Goal: Check status: Check status

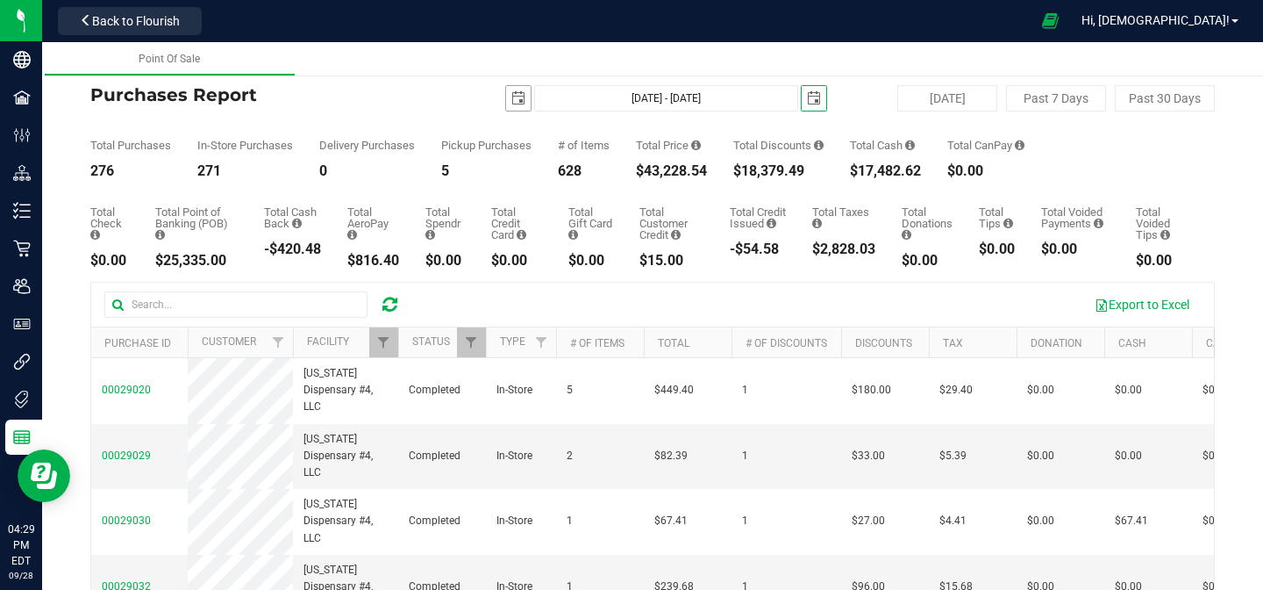
click at [517, 97] on span "select" at bounding box center [518, 98] width 14 height 14
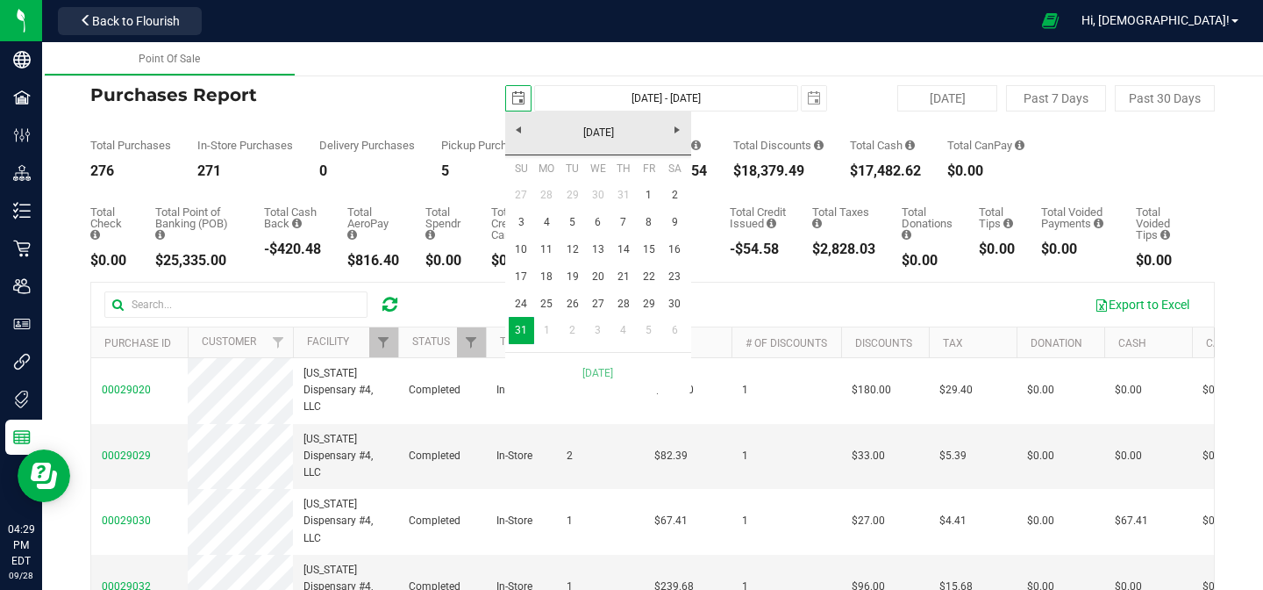
scroll to position [0, 44]
click at [518, 126] on link "[DATE]" at bounding box center [598, 132] width 189 height 27
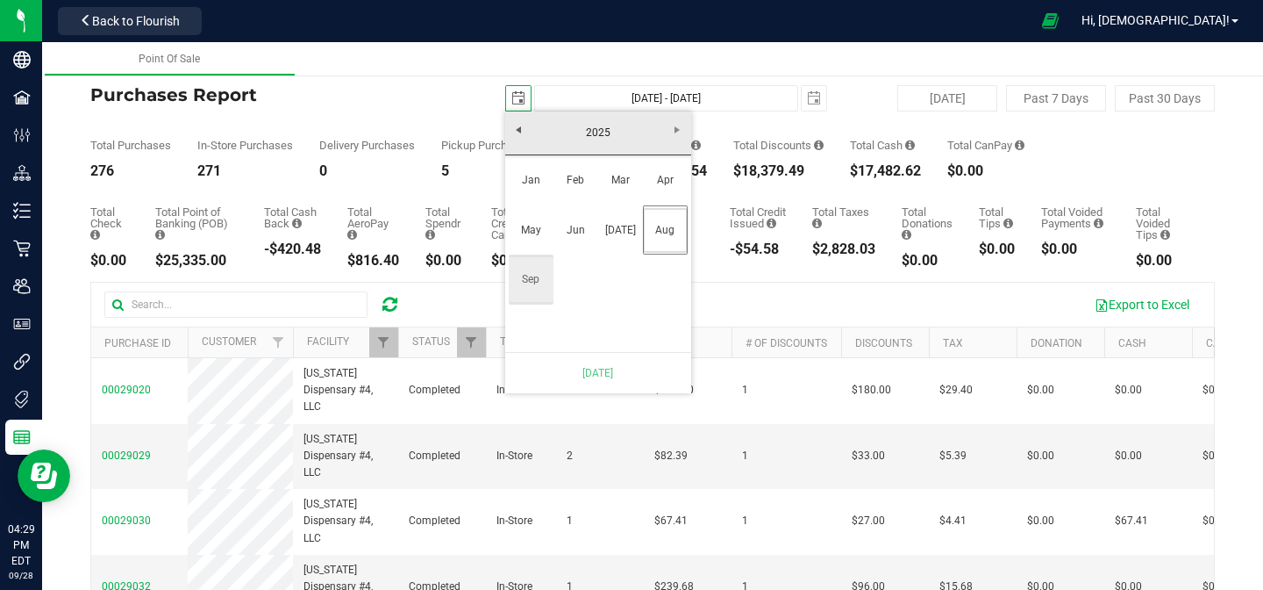
click at [540, 276] on link "Sep" at bounding box center [531, 279] width 45 height 45
click at [819, 108] on span "select" at bounding box center [814, 98] width 25 height 25
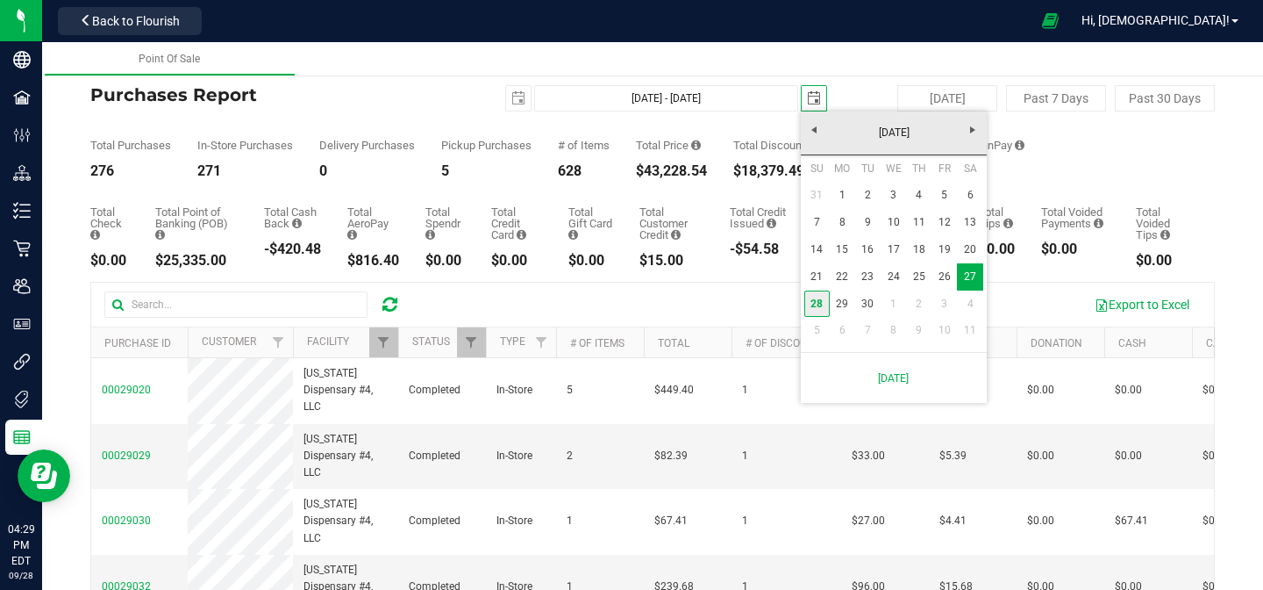
click at [818, 316] on link "28" at bounding box center [816, 303] width 25 height 27
type input "[DATE] - [DATE]"
type input "[DATE]"
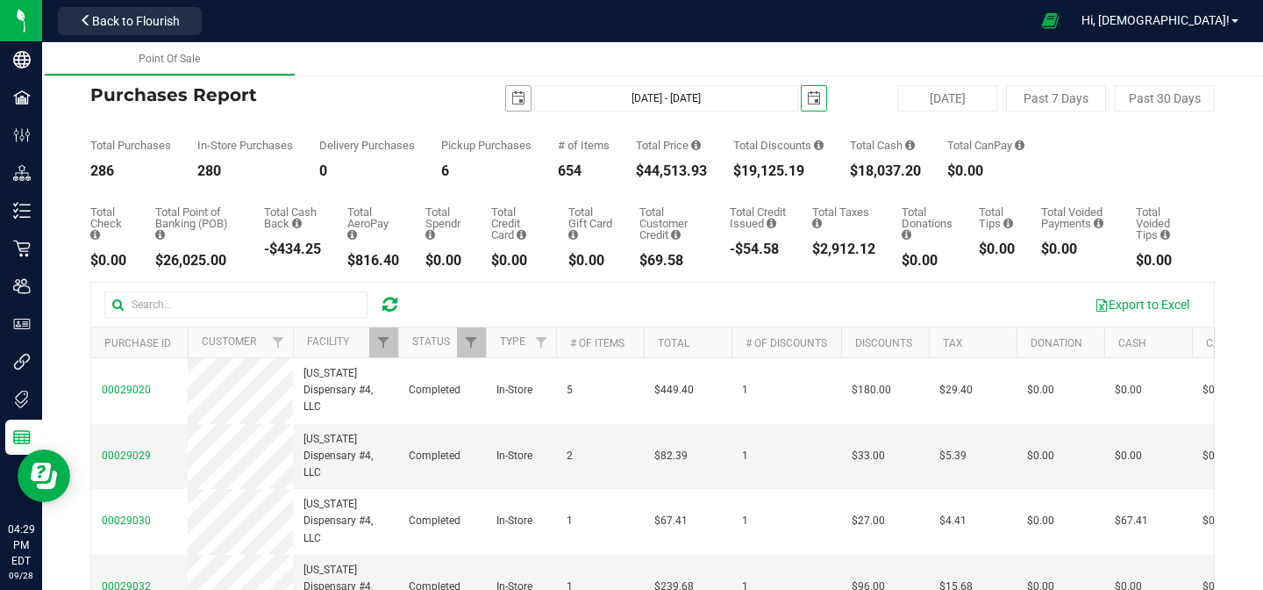
click at [522, 101] on span "select" at bounding box center [518, 98] width 14 height 14
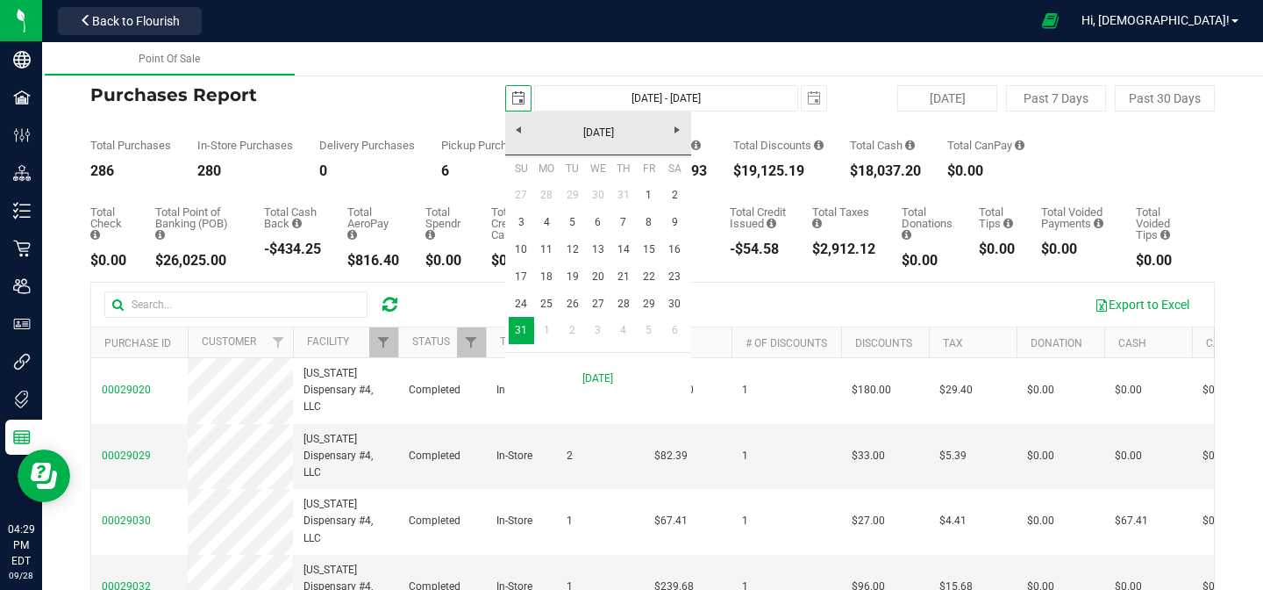
scroll to position [0, 44]
click at [521, 132] on link "[DATE]" at bounding box center [598, 132] width 189 height 27
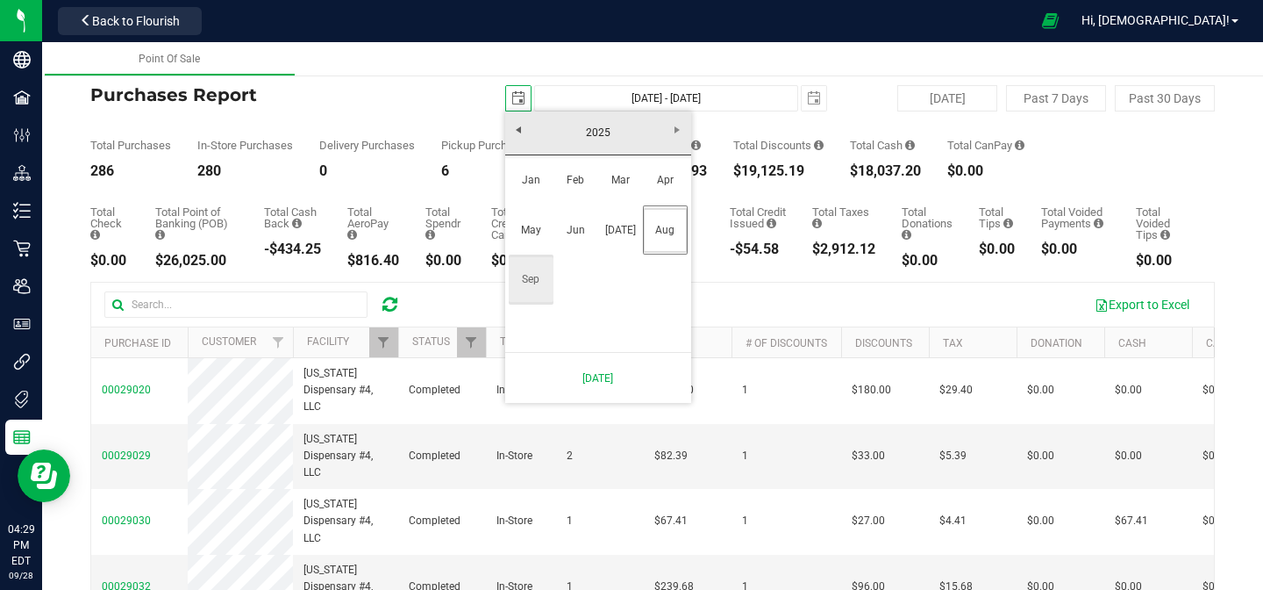
click at [535, 281] on link "Sep" at bounding box center [531, 279] width 45 height 45
click at [516, 307] on link "28" at bounding box center [521, 303] width 25 height 27
type input "[DATE] - [DATE]"
type input "[DATE]"
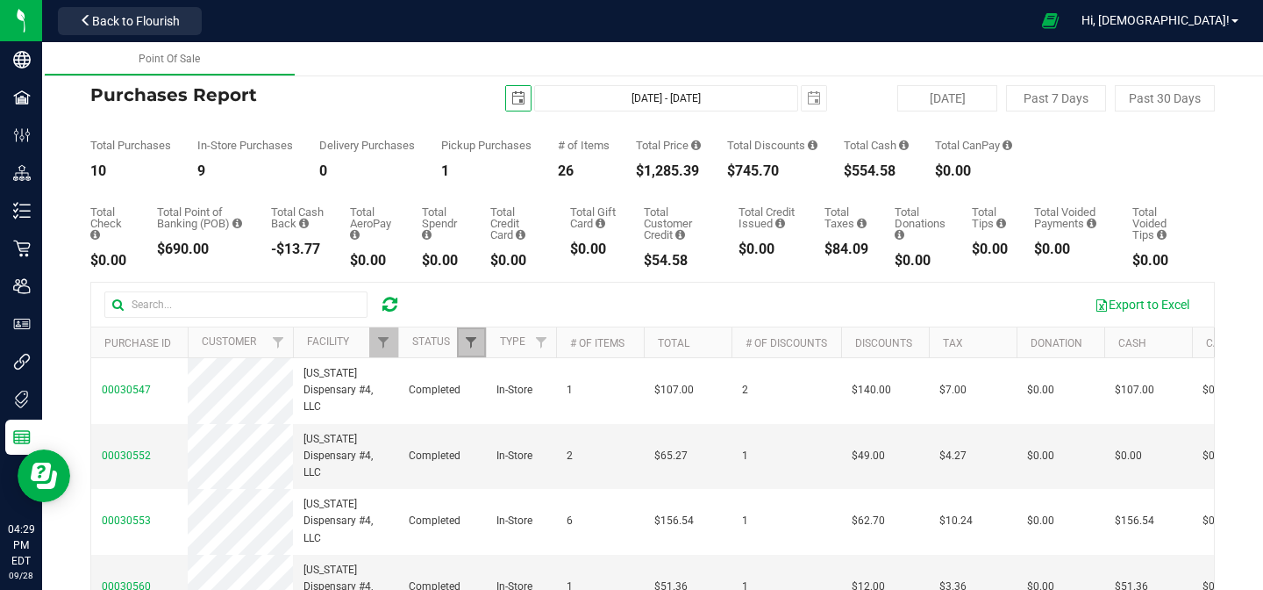
click at [469, 337] on span "Filter" at bounding box center [471, 342] width 14 height 14
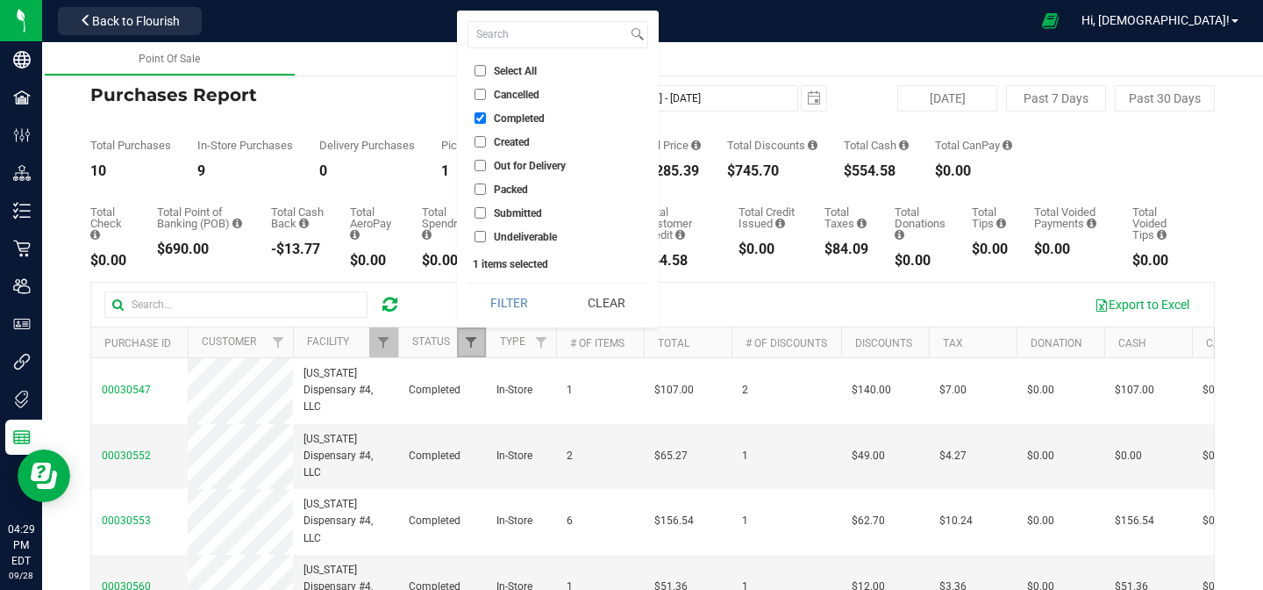
click at [469, 337] on span "Filter" at bounding box center [471, 342] width 14 height 14
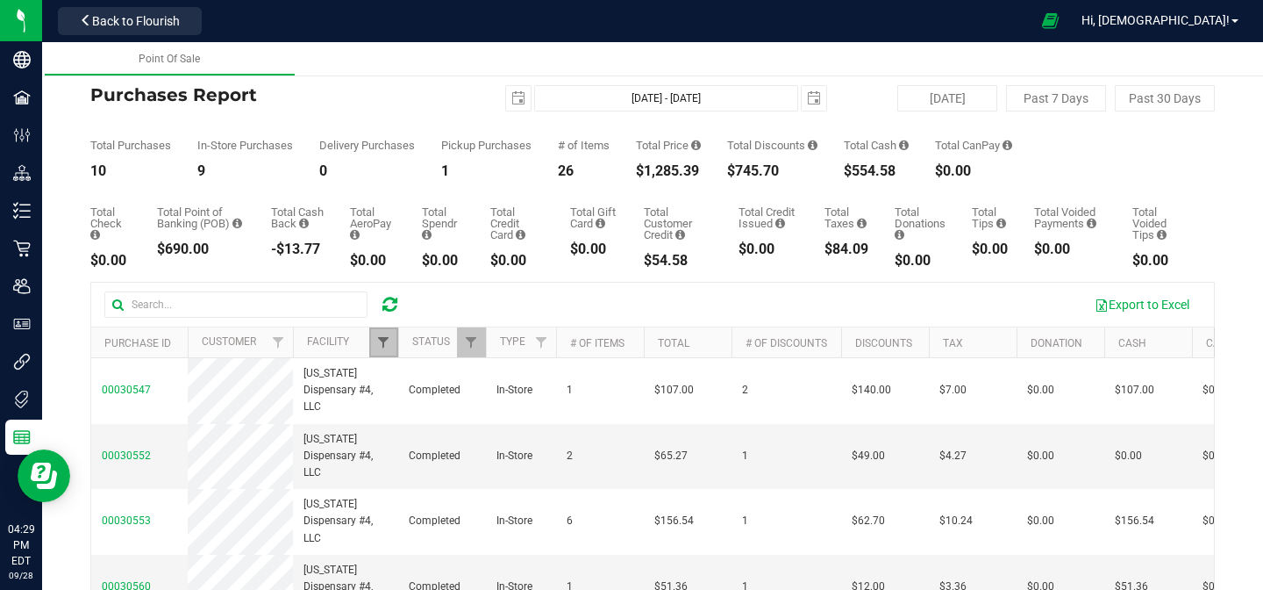
click at [382, 339] on span "Filter" at bounding box center [383, 342] width 14 height 14
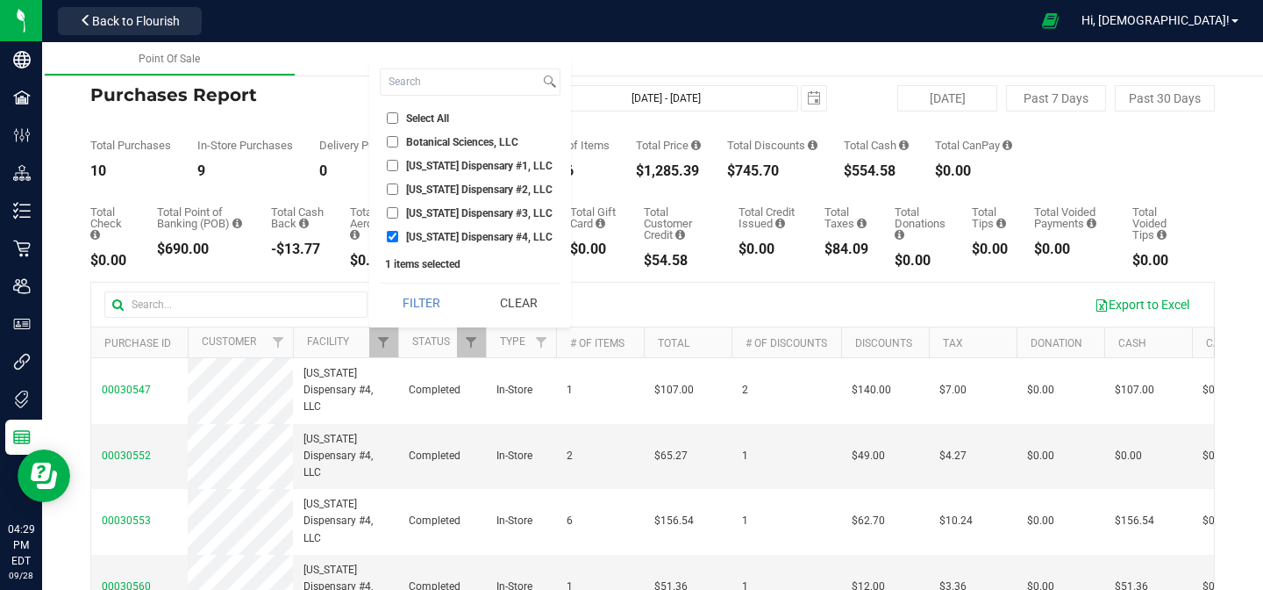
click at [396, 242] on li "[US_STATE] Dispensary #4, LLC" at bounding box center [470, 236] width 181 height 18
click at [393, 231] on input "[US_STATE] Dispensary #4, LLC" at bounding box center [392, 236] width 11 height 11
checkbox input "false"
click at [394, 218] on li "[US_STATE] Dispensary #3, LLC" at bounding box center [470, 213] width 181 height 18
click at [394, 211] on input "[US_STATE] Dispensary #3, LLC" at bounding box center [392, 212] width 11 height 11
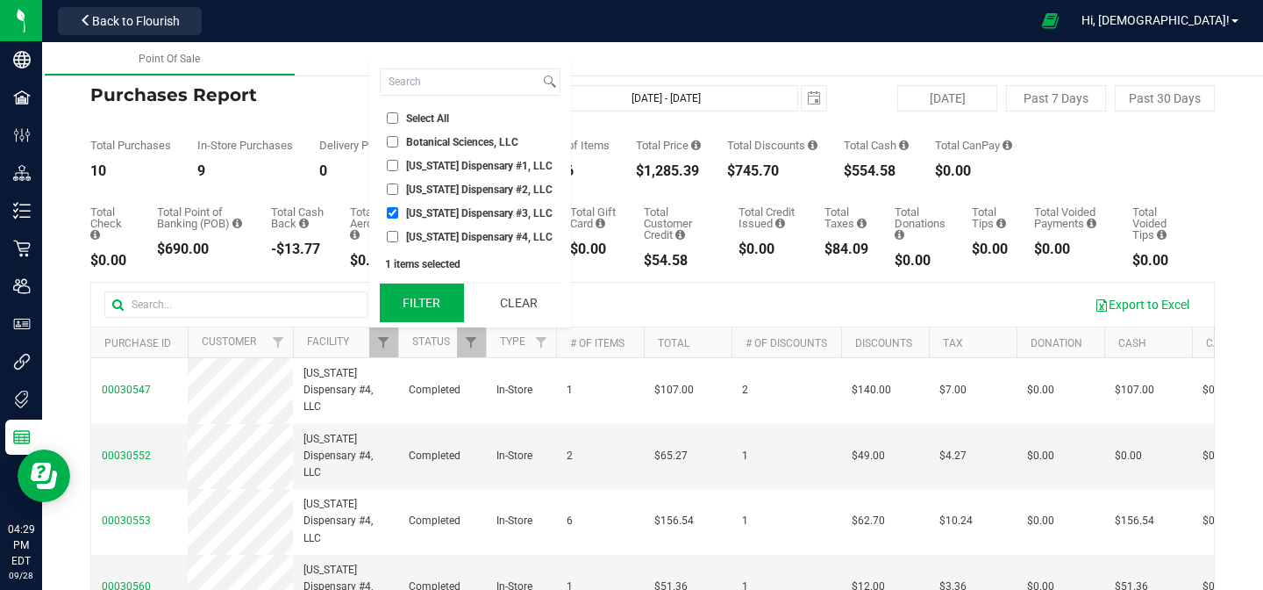
click at [412, 304] on button "Filter" at bounding box center [422, 302] width 84 height 39
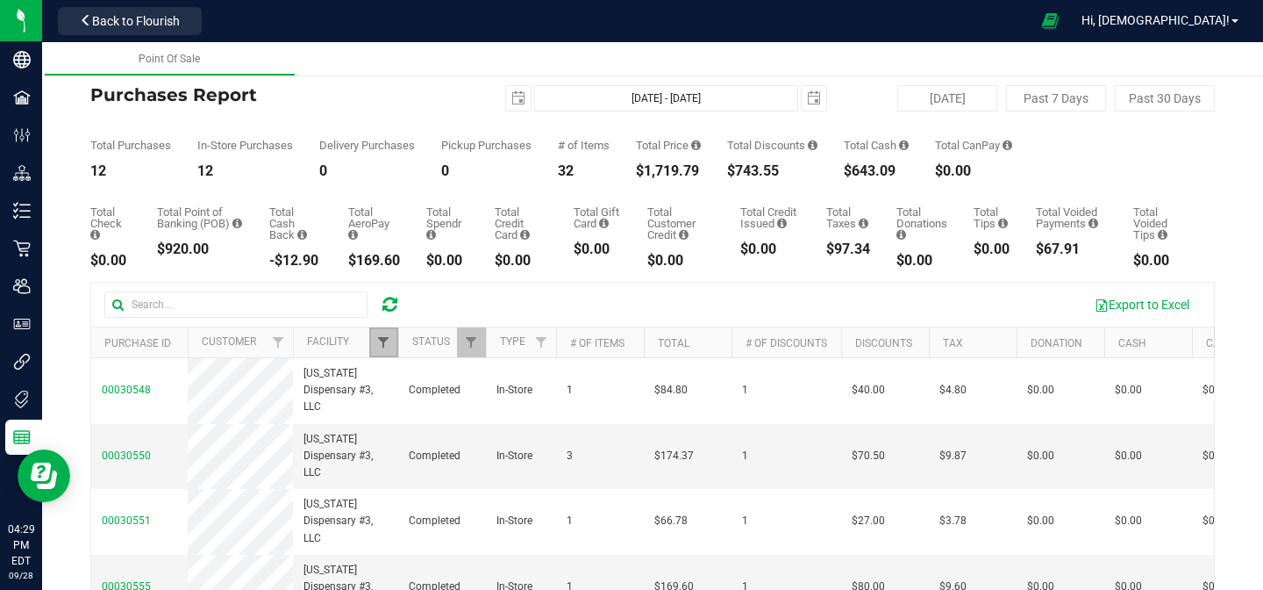
click at [387, 344] on span "Filter" at bounding box center [383, 342] width 14 height 14
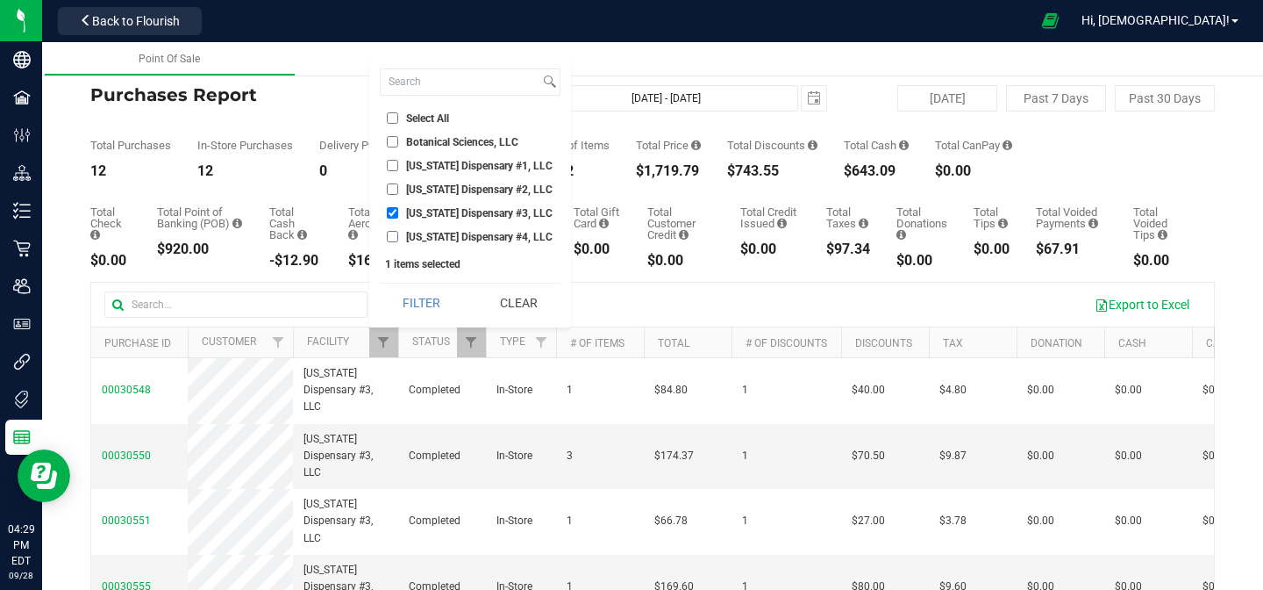
click at [396, 213] on input "[US_STATE] Dispensary #3, LLC" at bounding box center [392, 212] width 11 height 11
checkbox input "false"
click at [393, 189] on input "[US_STATE] Dispensary #2, LLC" at bounding box center [392, 188] width 11 height 11
click at [410, 290] on button "Filter" at bounding box center [422, 302] width 84 height 39
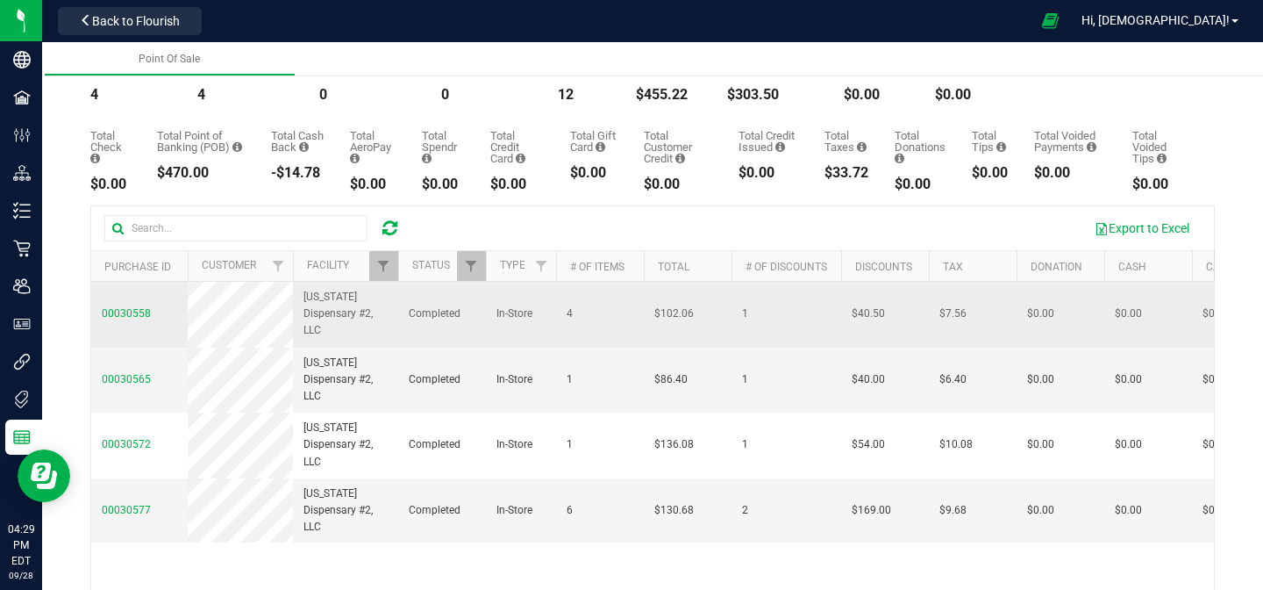
scroll to position [72, 0]
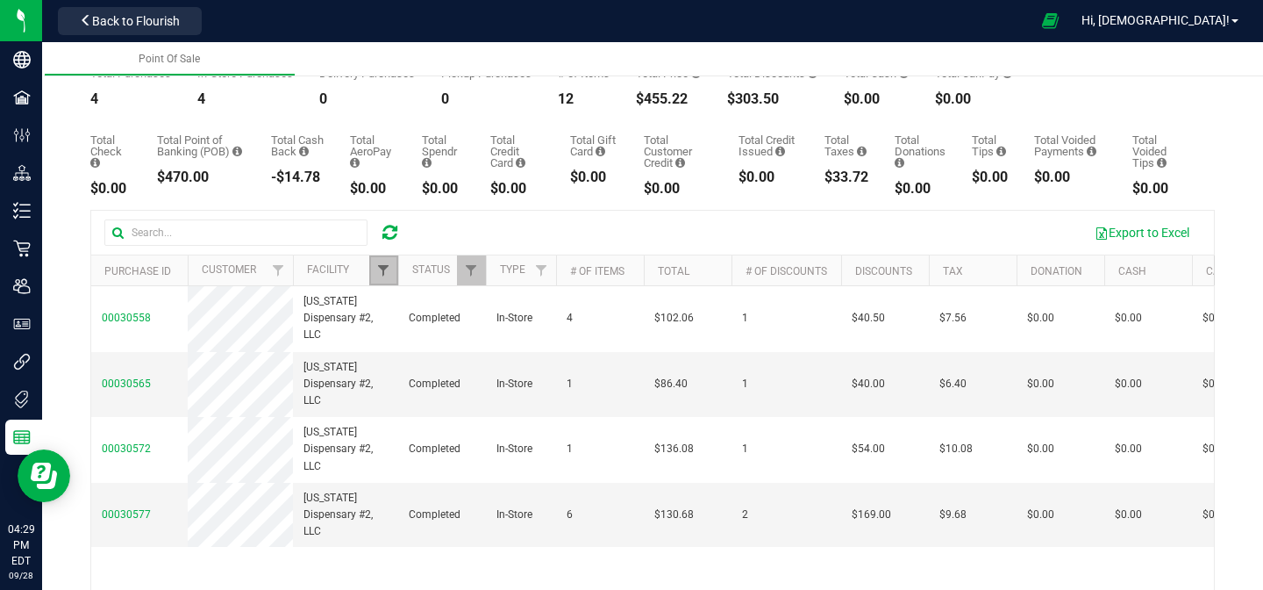
click at [383, 269] on span "Filter" at bounding box center [383, 270] width 14 height 14
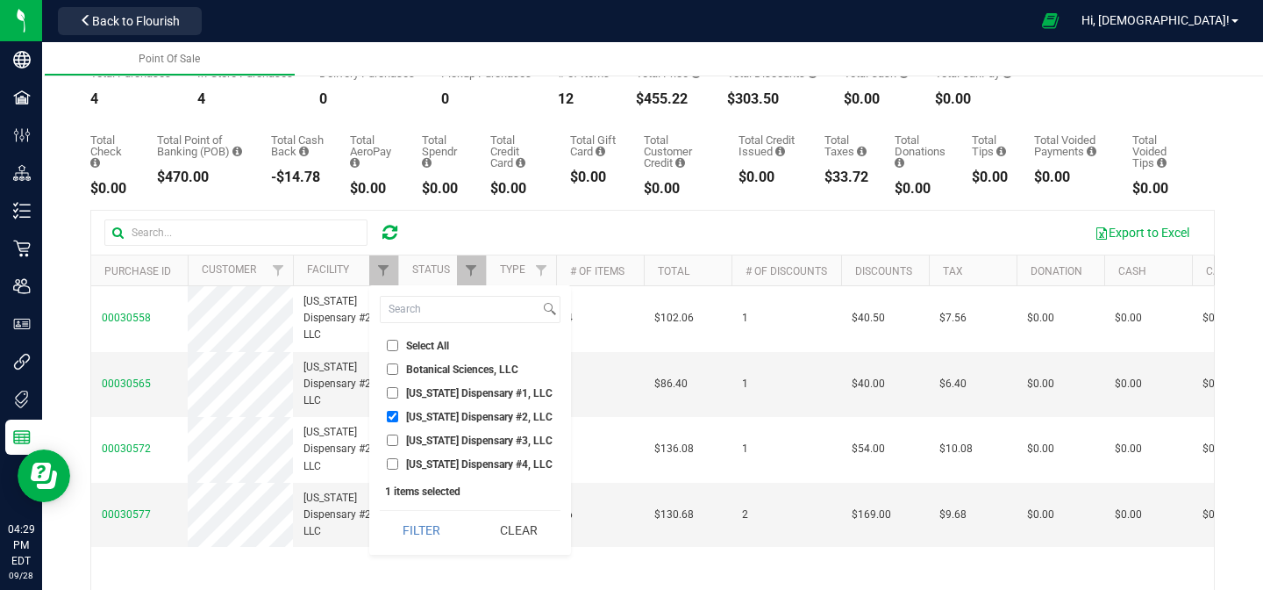
click at [391, 415] on input "[US_STATE] Dispensary #2, LLC" at bounding box center [392, 416] width 11 height 11
checkbox input "false"
click at [394, 397] on input "[US_STATE] Dispensary #1, LLC" at bounding box center [392, 392] width 11 height 11
checkbox input "true"
click at [424, 535] on button "Filter" at bounding box center [422, 530] width 84 height 39
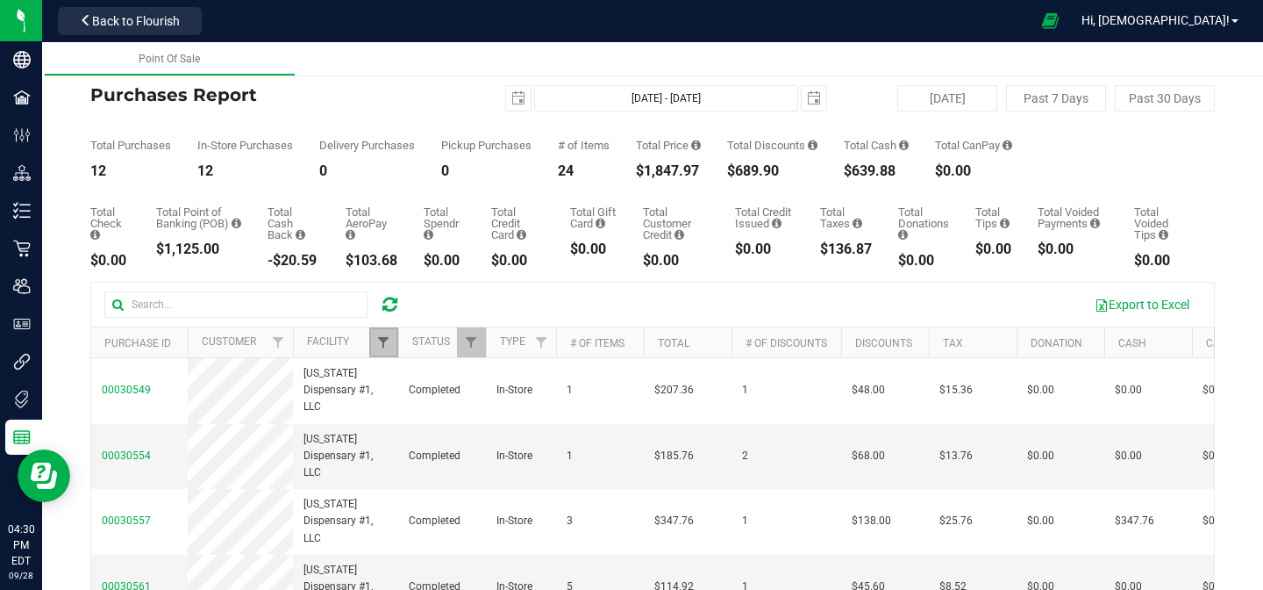
click at [386, 340] on span "Filter" at bounding box center [383, 342] width 14 height 14
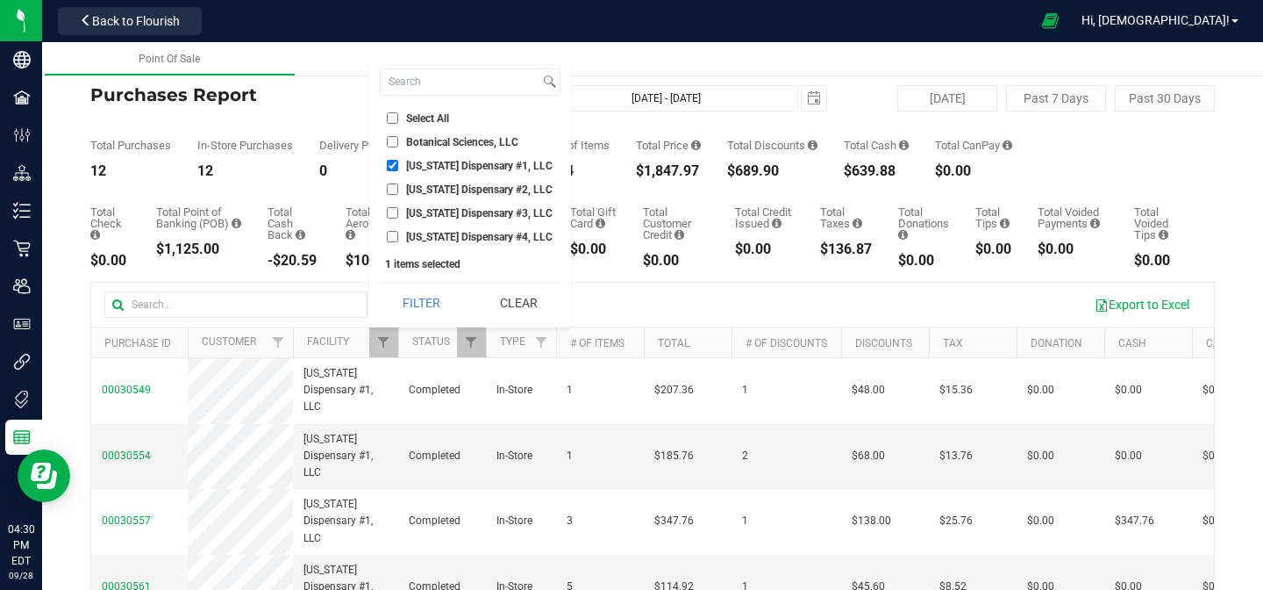
click at [432, 238] on span "[US_STATE] Dispensary #4, LLC" at bounding box center [479, 237] width 147 height 11
click at [398, 238] on input "[US_STATE] Dispensary #4, LLC" at bounding box center [392, 236] width 11 height 11
checkbox input "true"
click at [418, 161] on span "[US_STATE] Dispensary #1, LLC" at bounding box center [479, 166] width 147 height 11
click at [398, 161] on input "[US_STATE] Dispensary #1, LLC" at bounding box center [392, 165] width 11 height 11
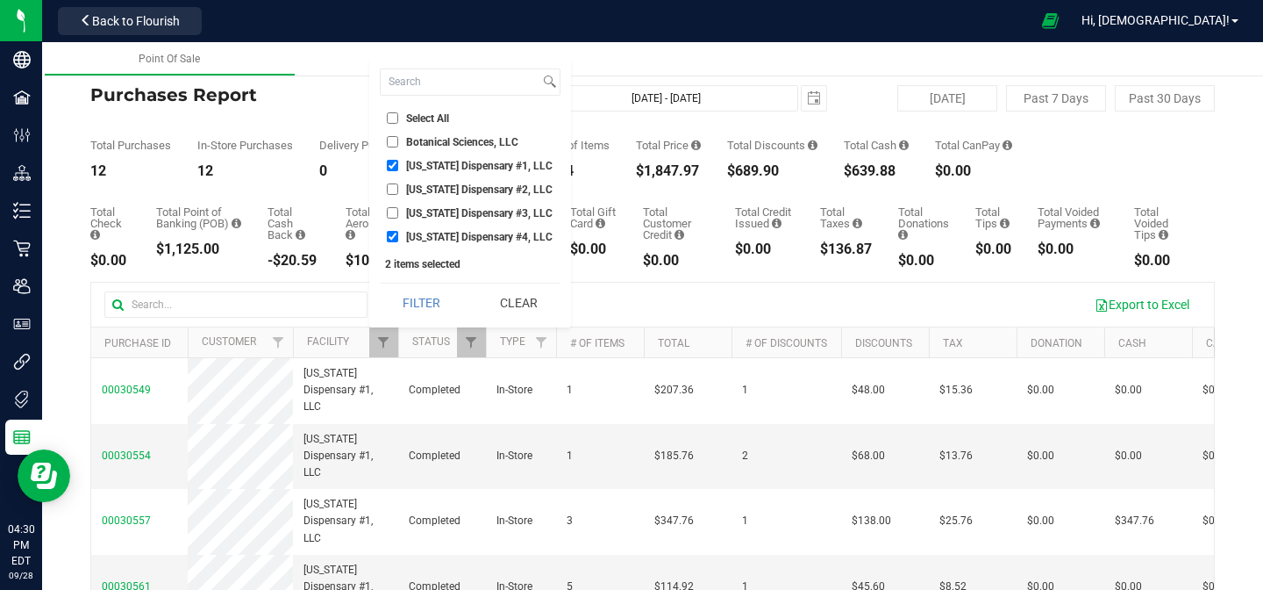
checkbox input "false"
click at [409, 294] on button "Filter" at bounding box center [422, 302] width 84 height 39
